Goal: Transaction & Acquisition: Purchase product/service

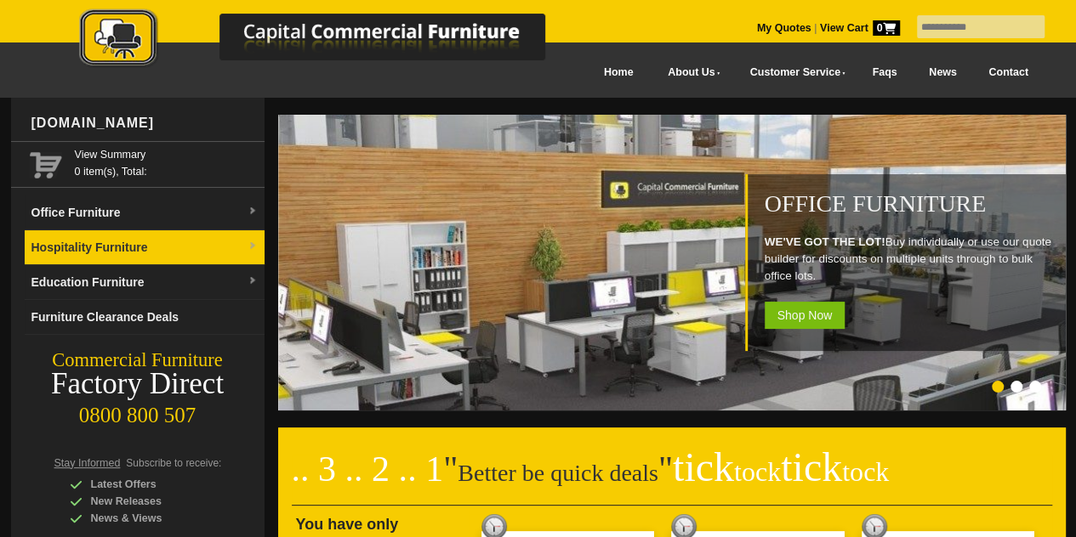
click at [246, 241] on link "Hospitality Furniture" at bounding box center [145, 247] width 240 height 35
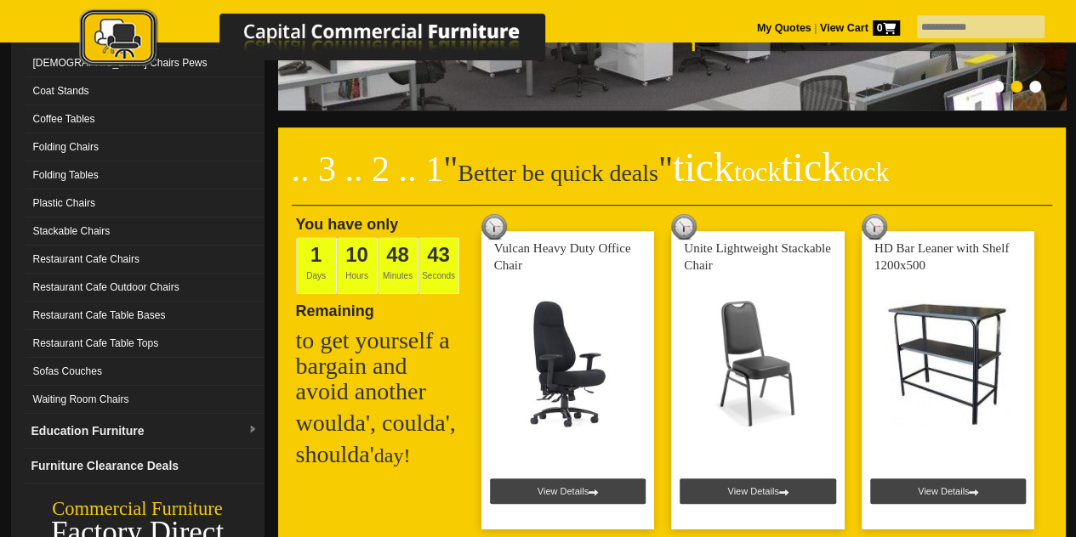
scroll to position [301, 0]
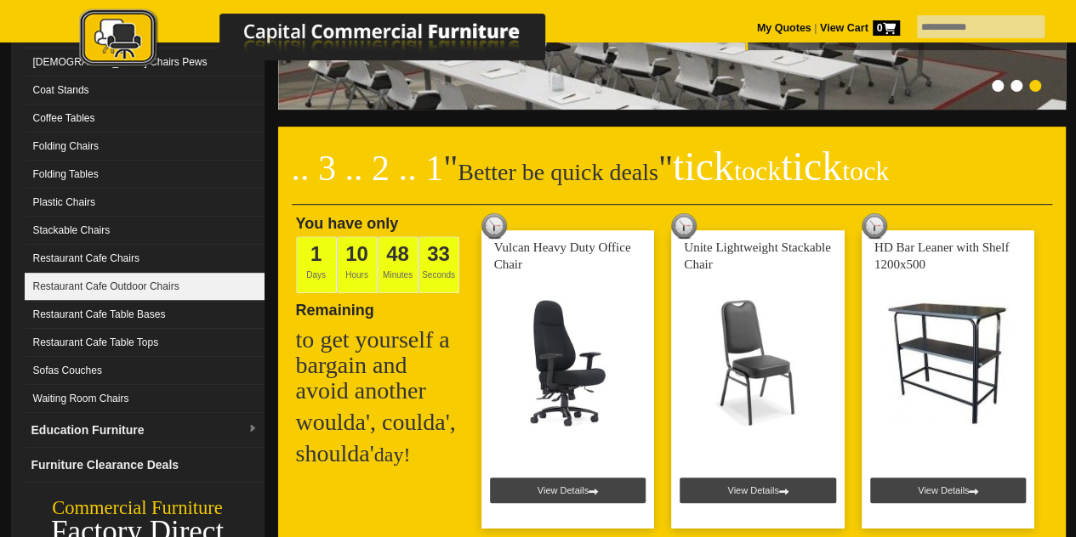
click at [156, 276] on link "Restaurant Cafe Outdoor Chairs" at bounding box center [145, 287] width 240 height 28
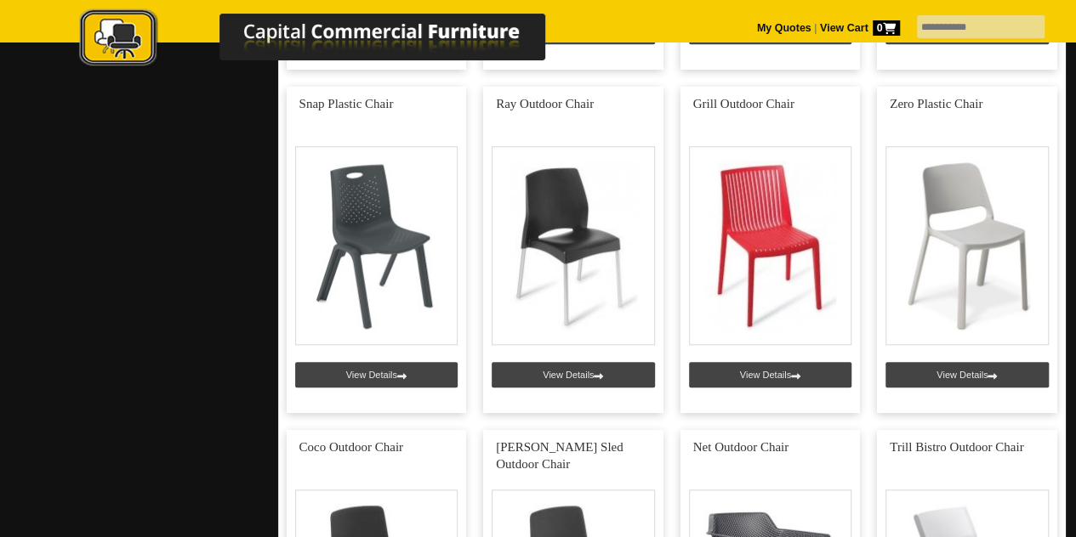
scroll to position [717, 0]
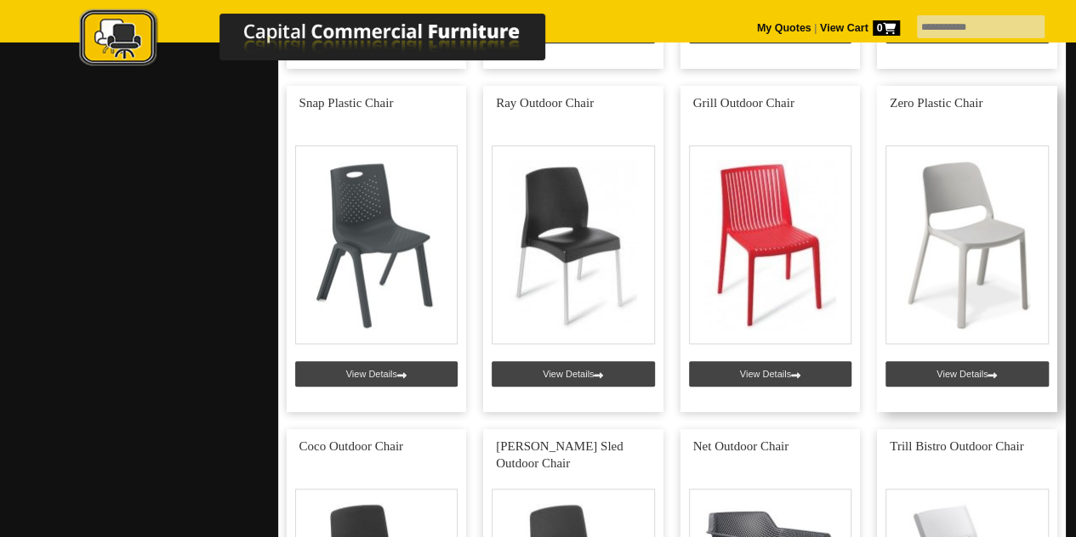
click at [986, 373] on link at bounding box center [967, 249] width 180 height 326
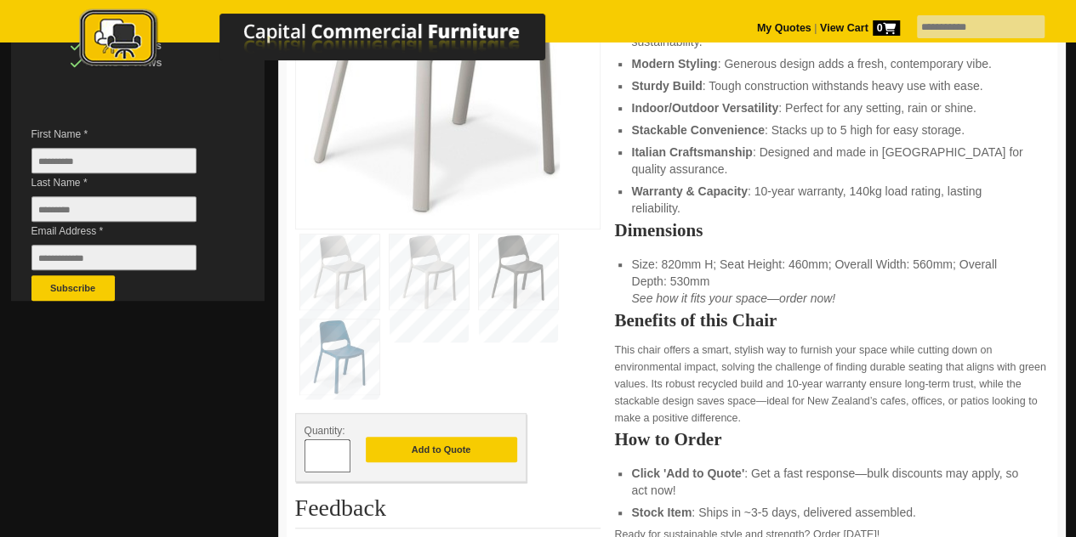
scroll to position [391, 0]
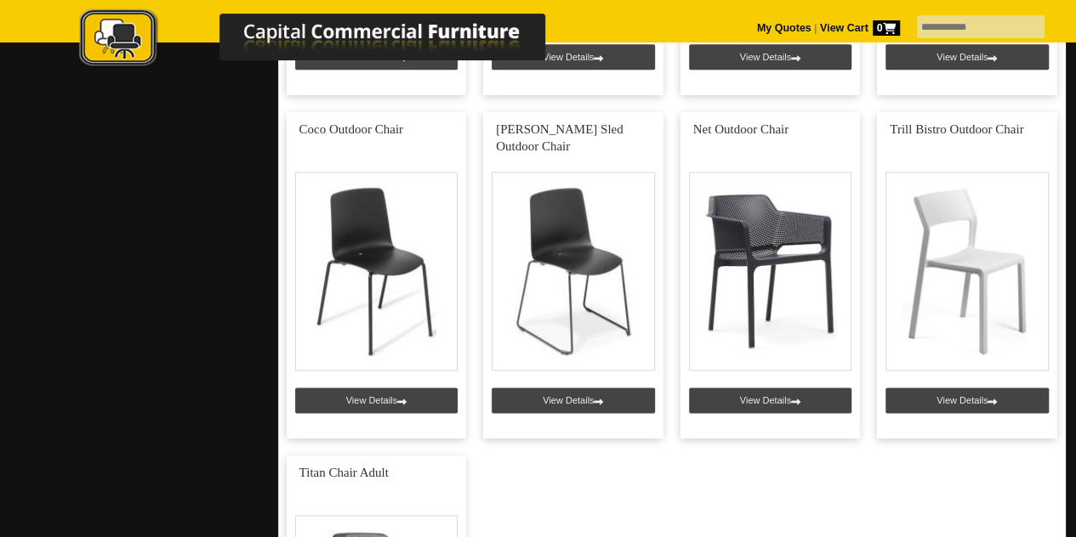
scroll to position [1033, 0]
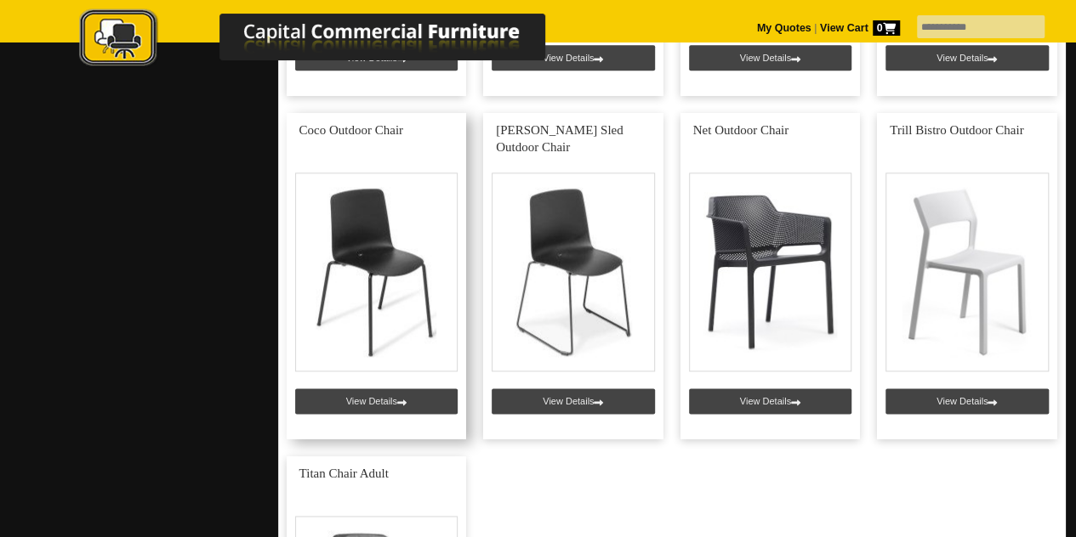
click at [401, 400] on link at bounding box center [377, 276] width 180 height 326
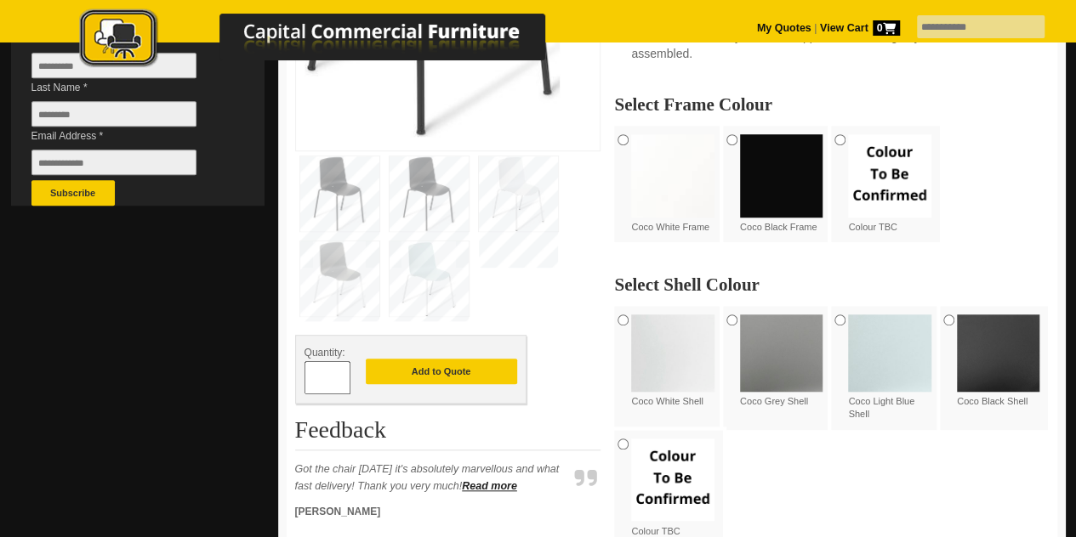
scroll to position [550, 0]
